Goal: Task Accomplishment & Management: Manage account settings

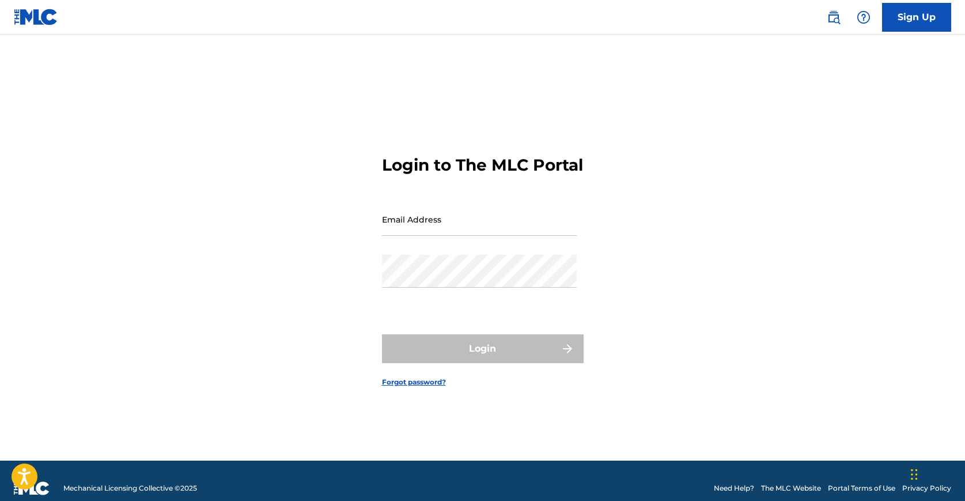
click at [472, 236] on input "Email Address" at bounding box center [479, 219] width 195 height 33
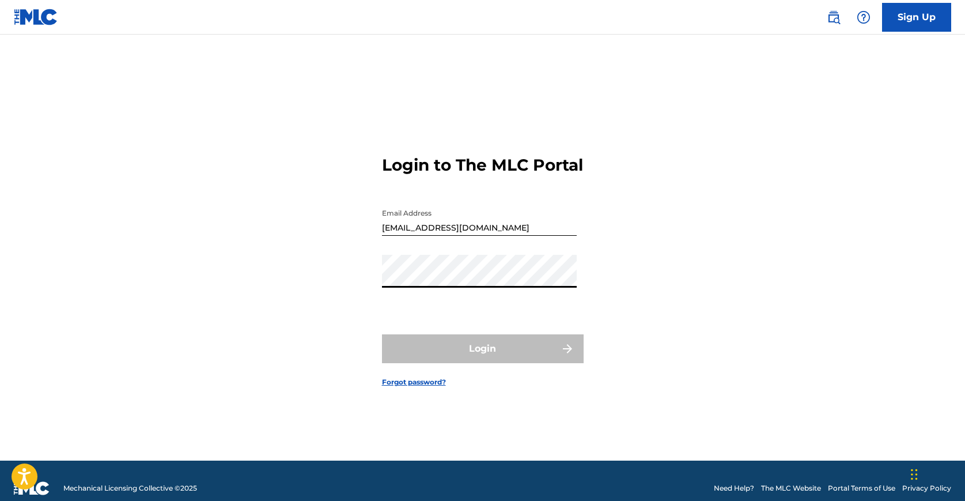
type input "[EMAIL_ADDRESS][DOMAIN_NAME]"
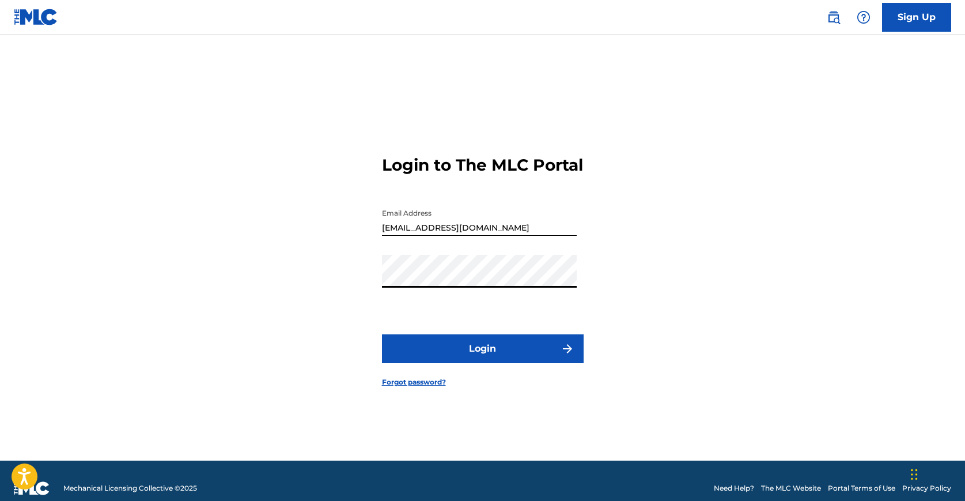
click at [484, 357] on button "Login" at bounding box center [483, 348] width 202 height 29
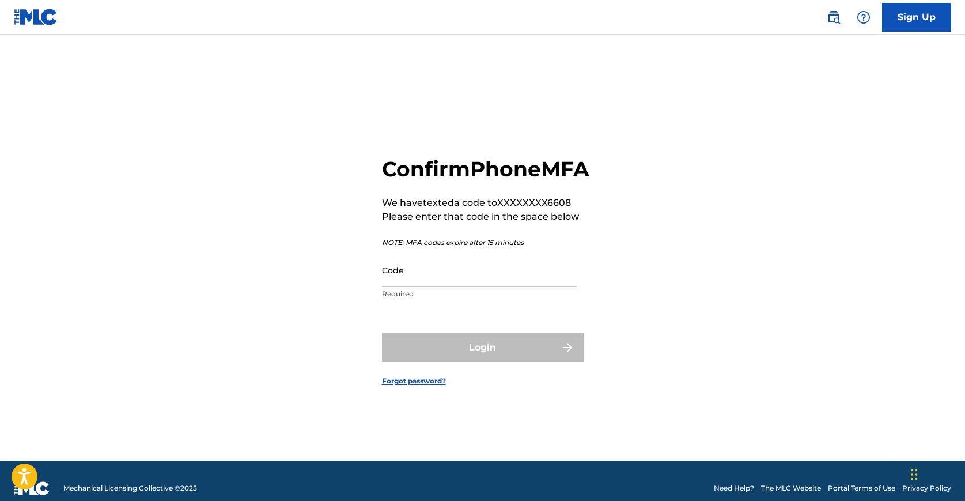
click at [483, 286] on input "Code" at bounding box center [479, 270] width 195 height 33
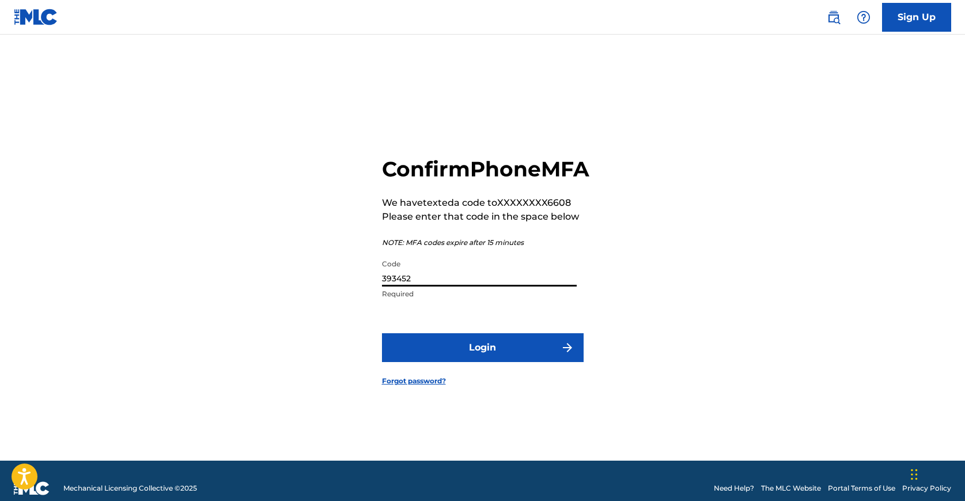
type input "393452"
click at [500, 360] on button "Login" at bounding box center [483, 347] width 202 height 29
